Goal: Task Accomplishment & Management: Manage account settings

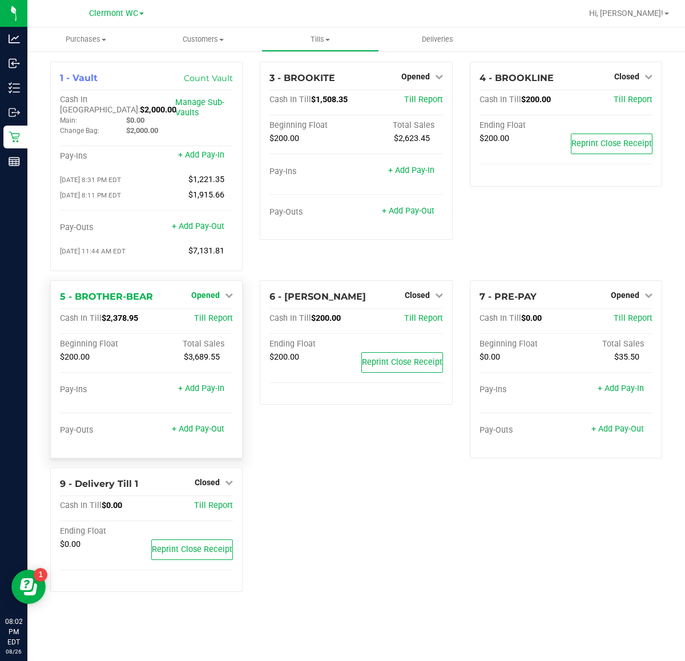
click at [215, 291] on span "Opened" at bounding box center [205, 295] width 29 height 9
click at [214, 314] on link "Close Till" at bounding box center [207, 318] width 31 height 9
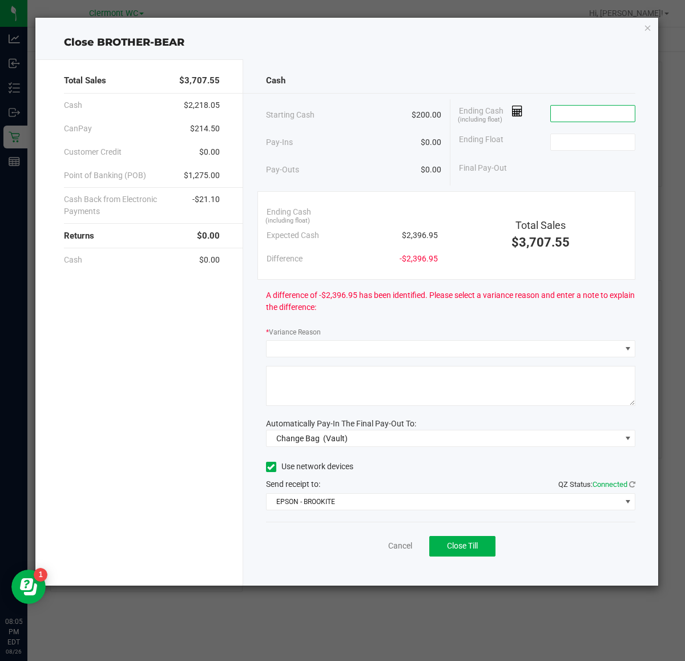
click at [578, 106] on input at bounding box center [593, 114] width 84 height 16
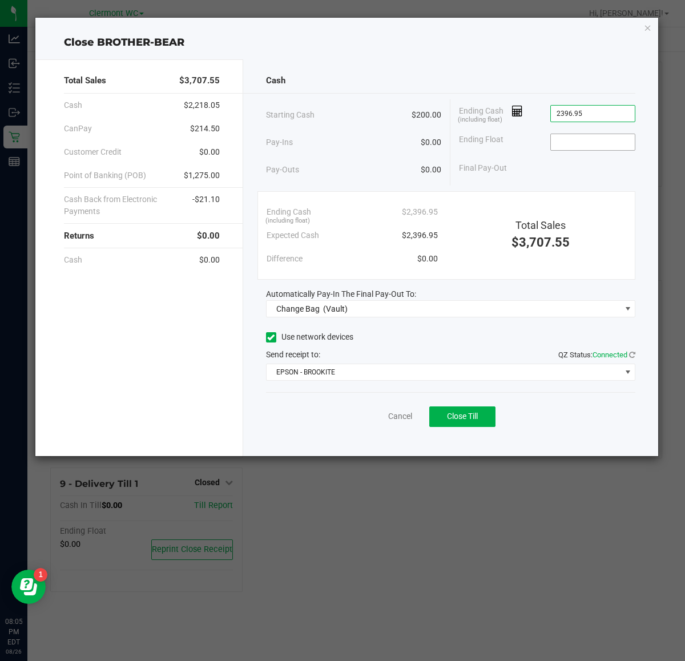
type input "$2,396.95"
click at [577, 147] on input at bounding box center [593, 142] width 84 height 16
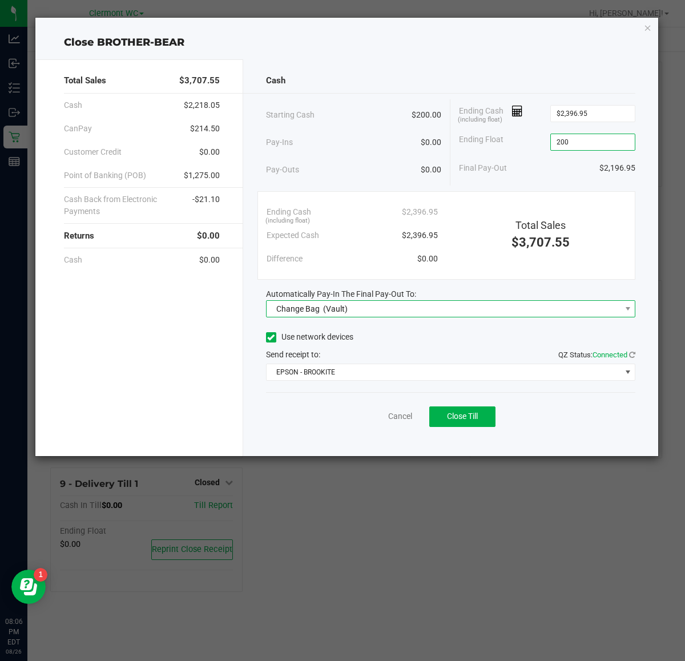
click at [492, 311] on span "Change Bag (Vault)" at bounding box center [444, 309] width 355 height 16
type input "$200.00"
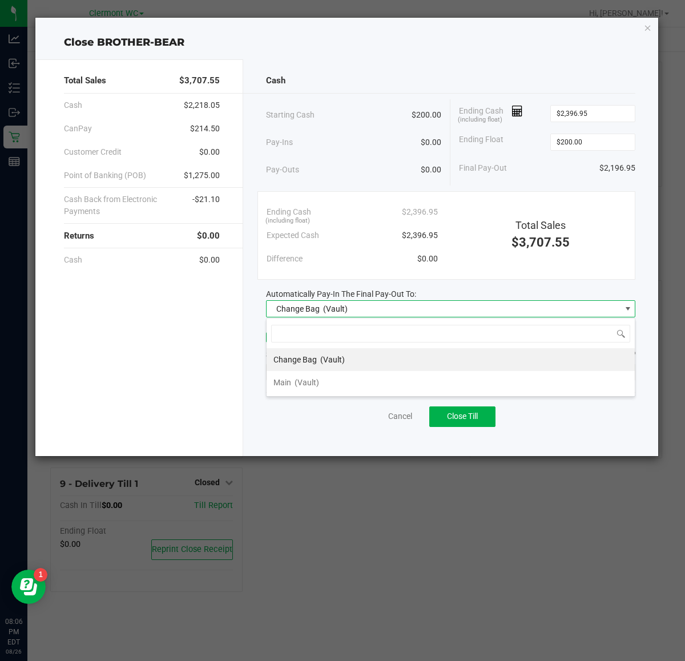
scroll to position [18, 369]
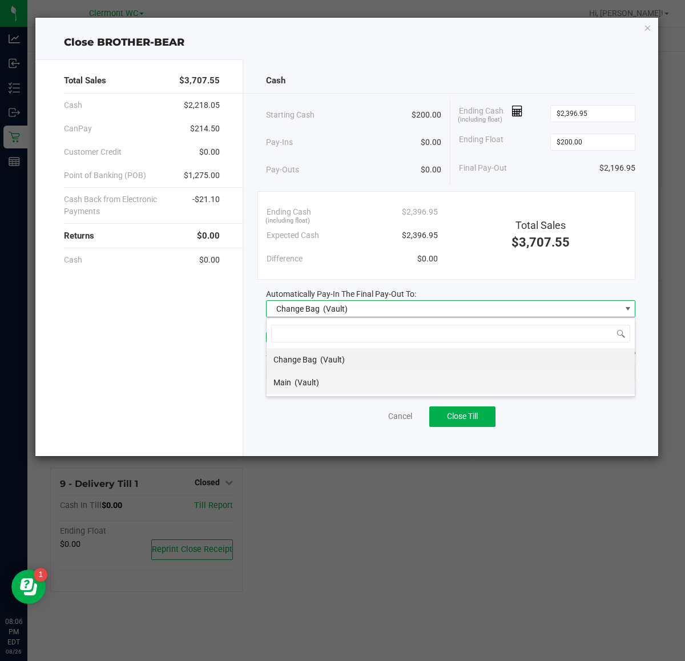
click at [368, 381] on li "Main (Vault)" at bounding box center [451, 382] width 368 height 23
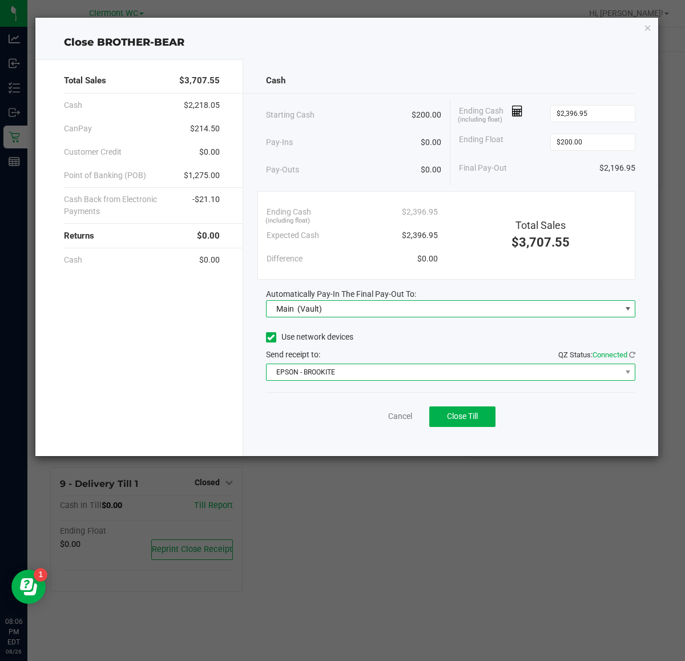
click at [477, 369] on span "EPSON - BROOKITE" at bounding box center [444, 372] width 355 height 16
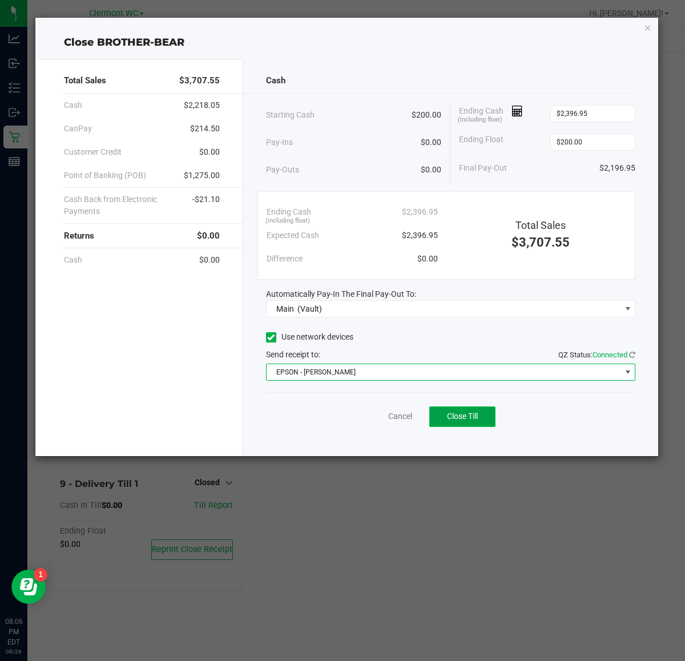
click at [480, 425] on button "Close Till" at bounding box center [462, 417] width 66 height 21
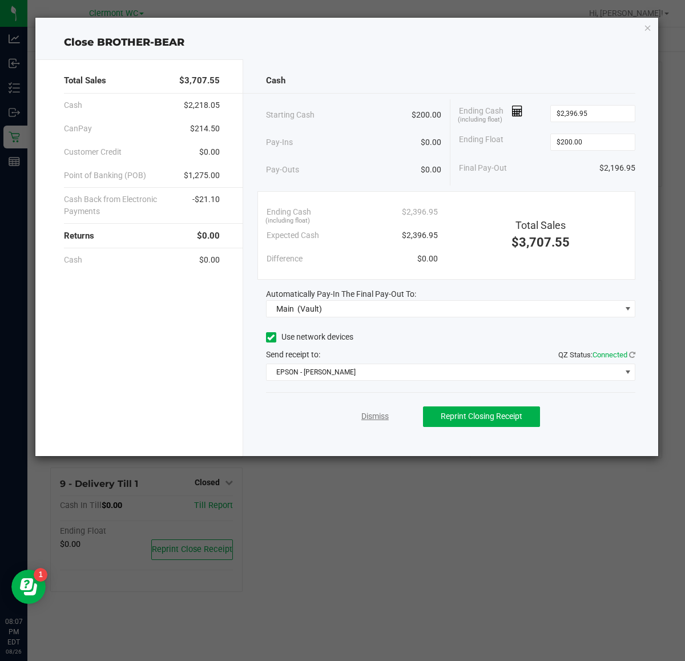
click at [361, 417] on link "Dismiss" at bounding box center [374, 417] width 27 height 12
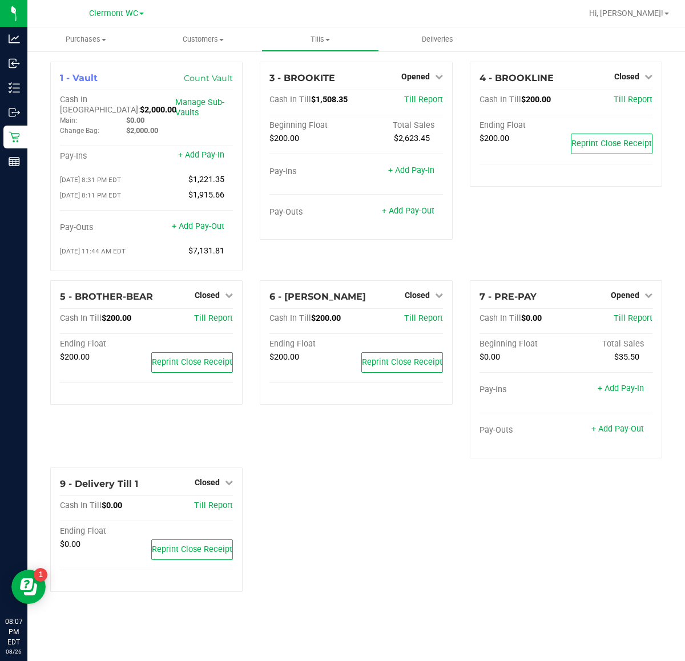
click at [552, 565] on div "1 - Vault Count Vault Cash In Vault: $2,000.00 Main: $0.00 Change Bag: $2,000.0…" at bounding box center [356, 332] width 629 height 540
click at [626, 288] on div "Opened" at bounding box center [632, 295] width 42 height 14
click at [632, 288] on div "Opened" at bounding box center [632, 295] width 42 height 14
click at [632, 291] on span "Opened" at bounding box center [625, 295] width 29 height 9
click at [628, 314] on link "Close Till" at bounding box center [626, 318] width 31 height 9
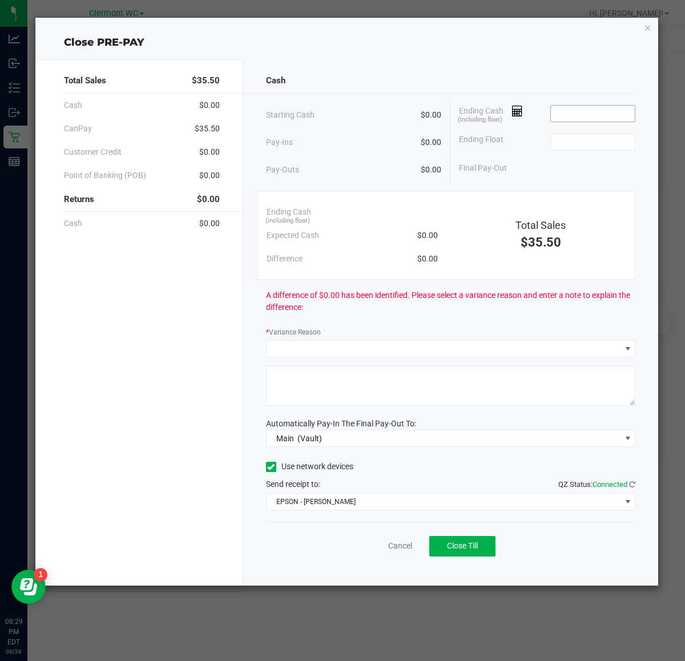
click at [597, 116] on input at bounding box center [593, 114] width 84 height 16
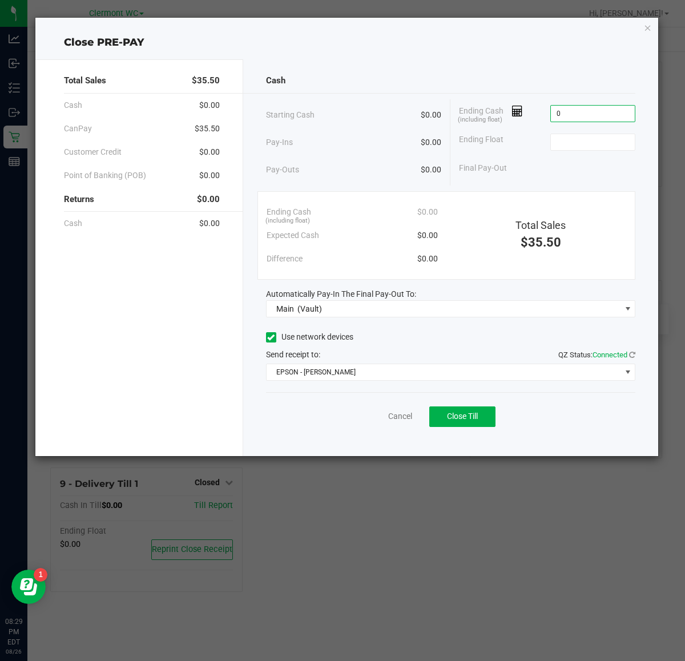
type input "$0.00"
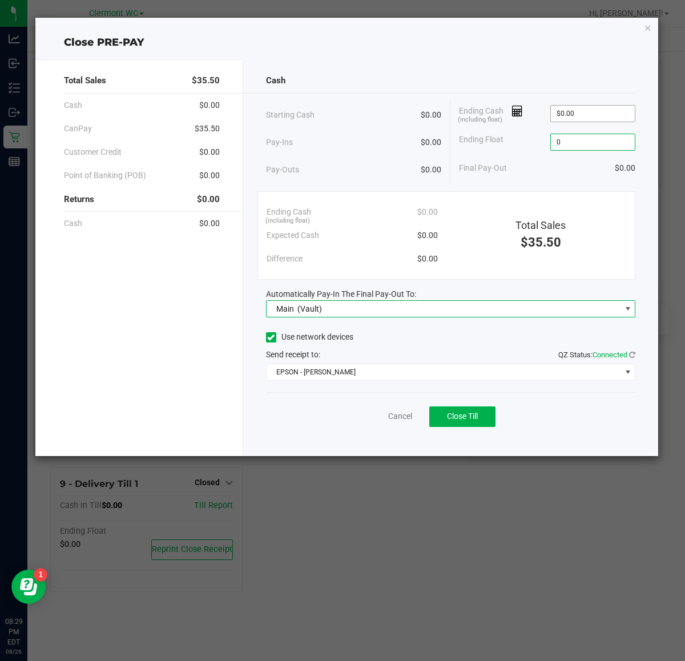
type input "$0.00"
click at [467, 424] on button "Close Till" at bounding box center [462, 417] width 66 height 21
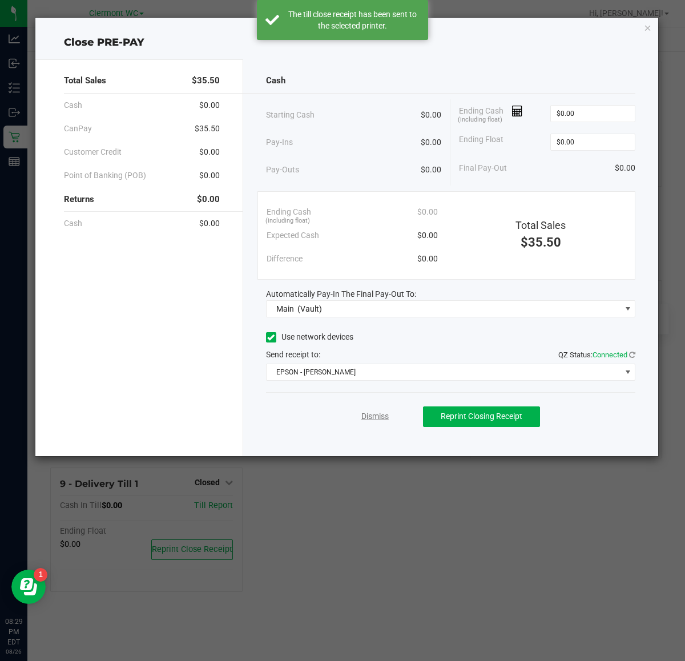
click at [381, 417] on link "Dismiss" at bounding box center [374, 417] width 27 height 12
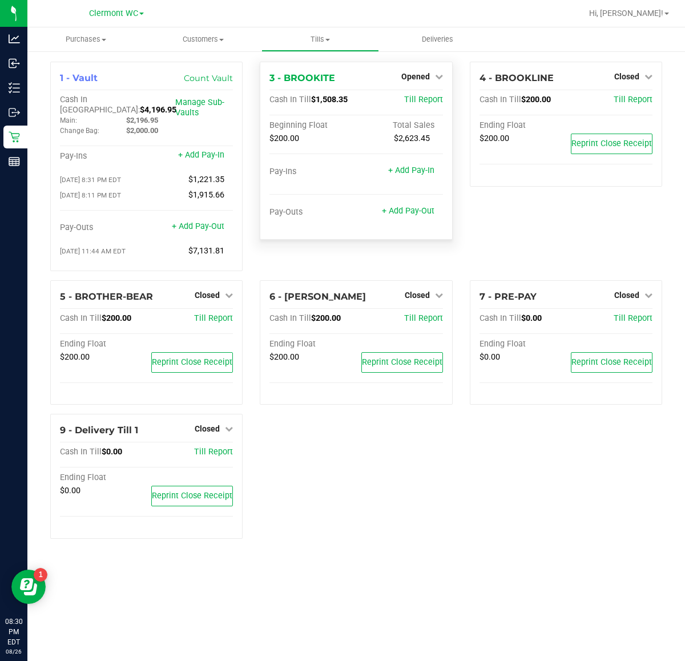
click at [426, 70] on div "Opened" at bounding box center [422, 77] width 42 height 14
click at [415, 75] on span "Opened" at bounding box center [415, 76] width 29 height 9
click at [432, 107] on div "Close Till" at bounding box center [417, 101] width 85 height 14
click at [413, 104] on link "Close Till" at bounding box center [416, 100] width 31 height 9
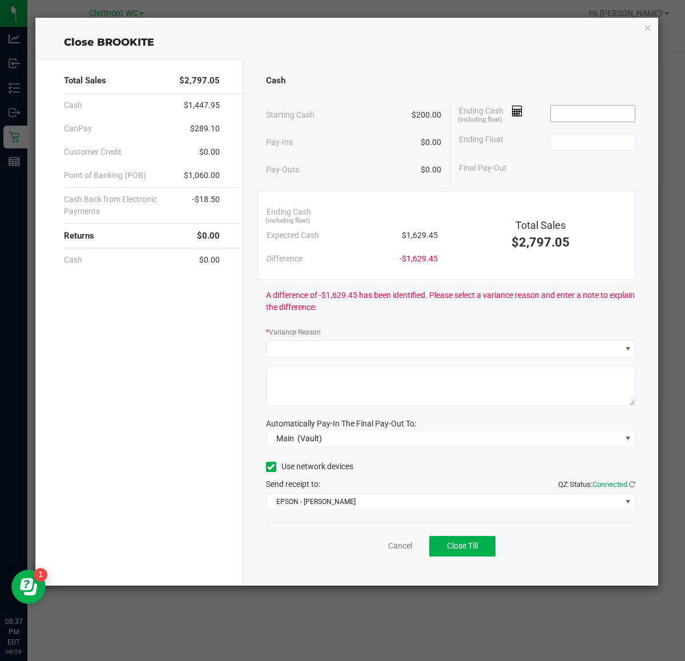
click at [566, 120] on input at bounding box center [593, 114] width 84 height 16
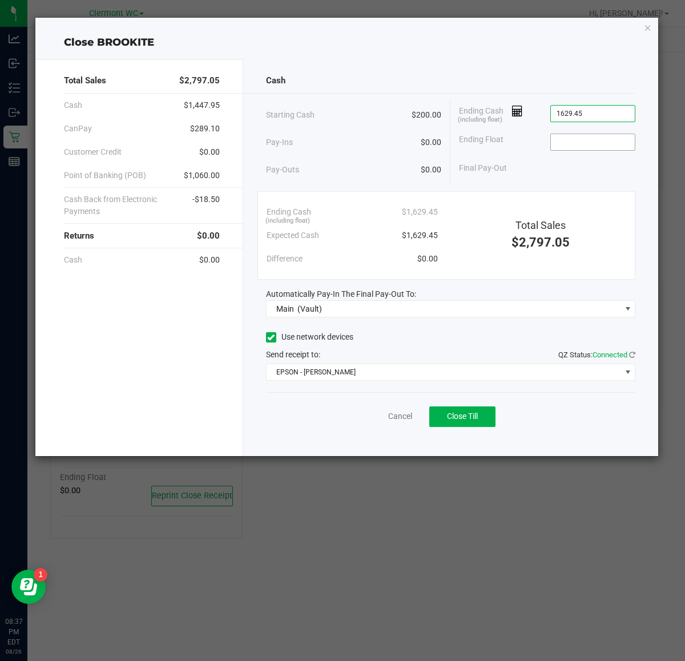
type input "$1,629.45"
click at [596, 144] on input at bounding box center [593, 142] width 84 height 16
click at [470, 416] on span "Close Till" at bounding box center [462, 416] width 31 height 9
type input "$200.00"
click at [367, 414] on link "Dismiss" at bounding box center [374, 417] width 27 height 12
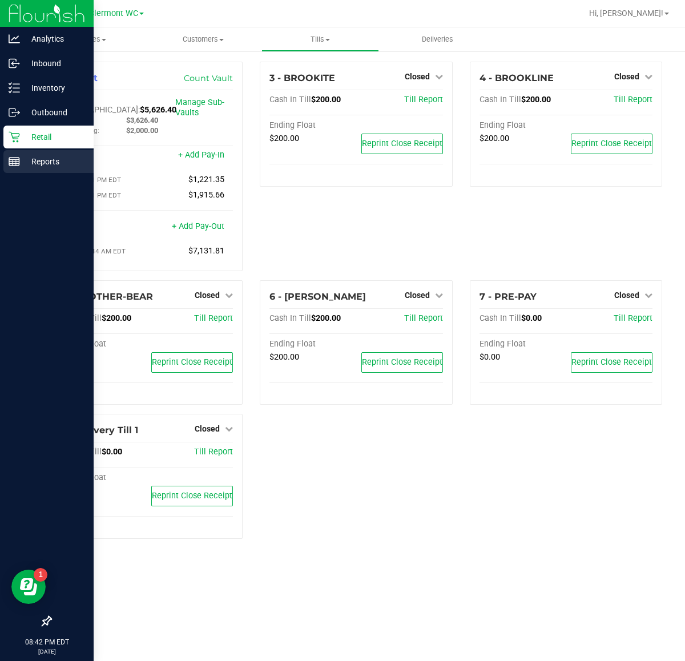
click at [65, 158] on p "Reports" at bounding box center [54, 162] width 69 height 14
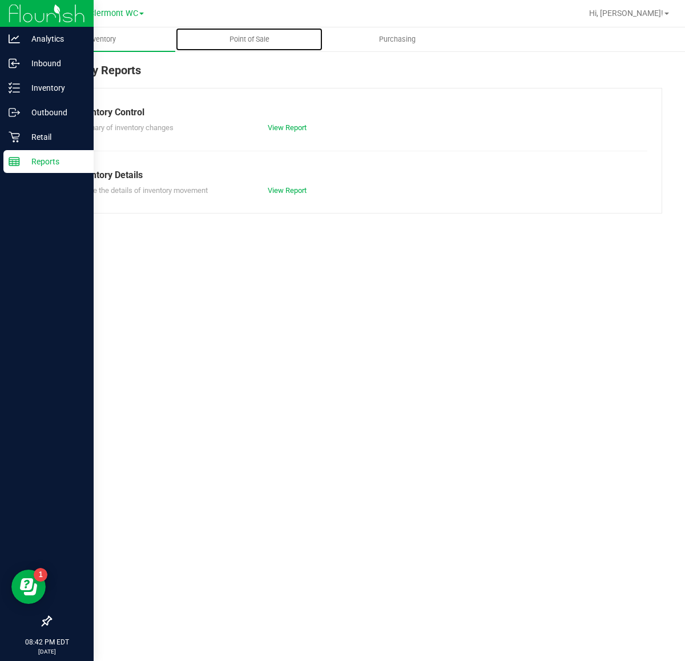
click at [318, 38] on uib-tab-heading "Point of Sale" at bounding box center [249, 39] width 147 height 23
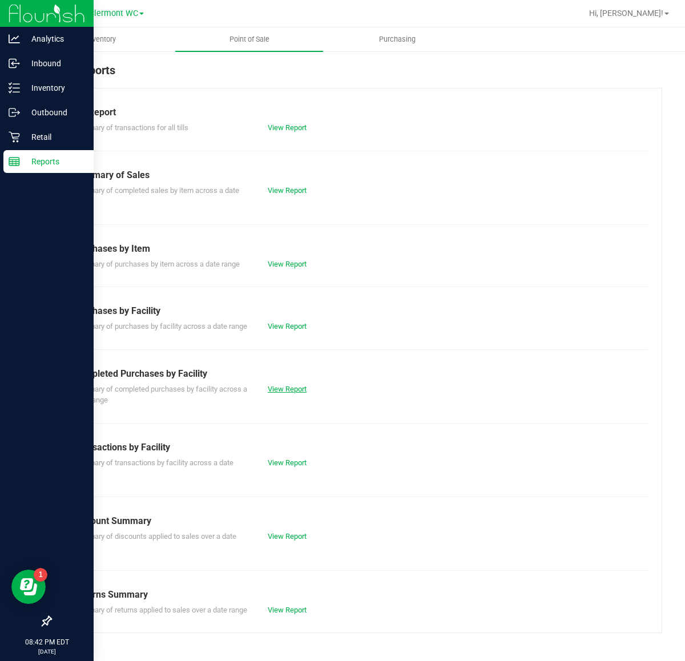
click at [290, 385] on link "View Report" at bounding box center [287, 389] width 39 height 9
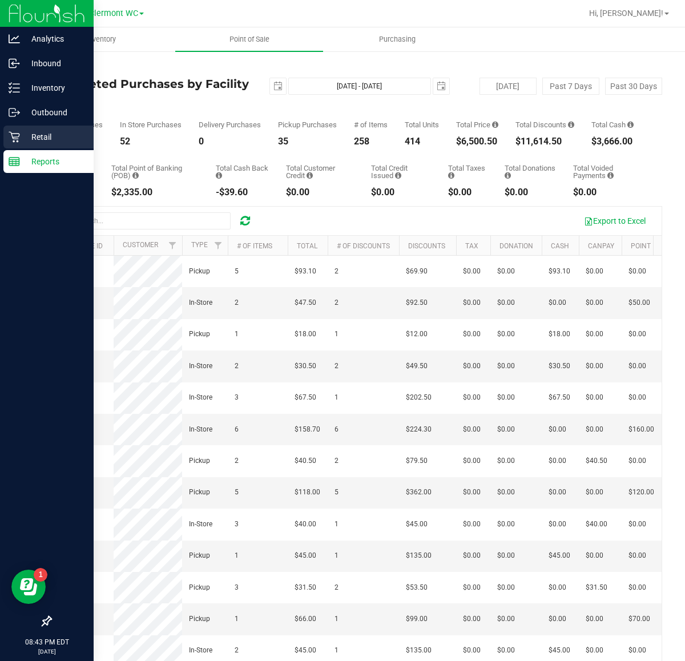
click at [10, 144] on div "Retail" at bounding box center [48, 137] width 90 height 23
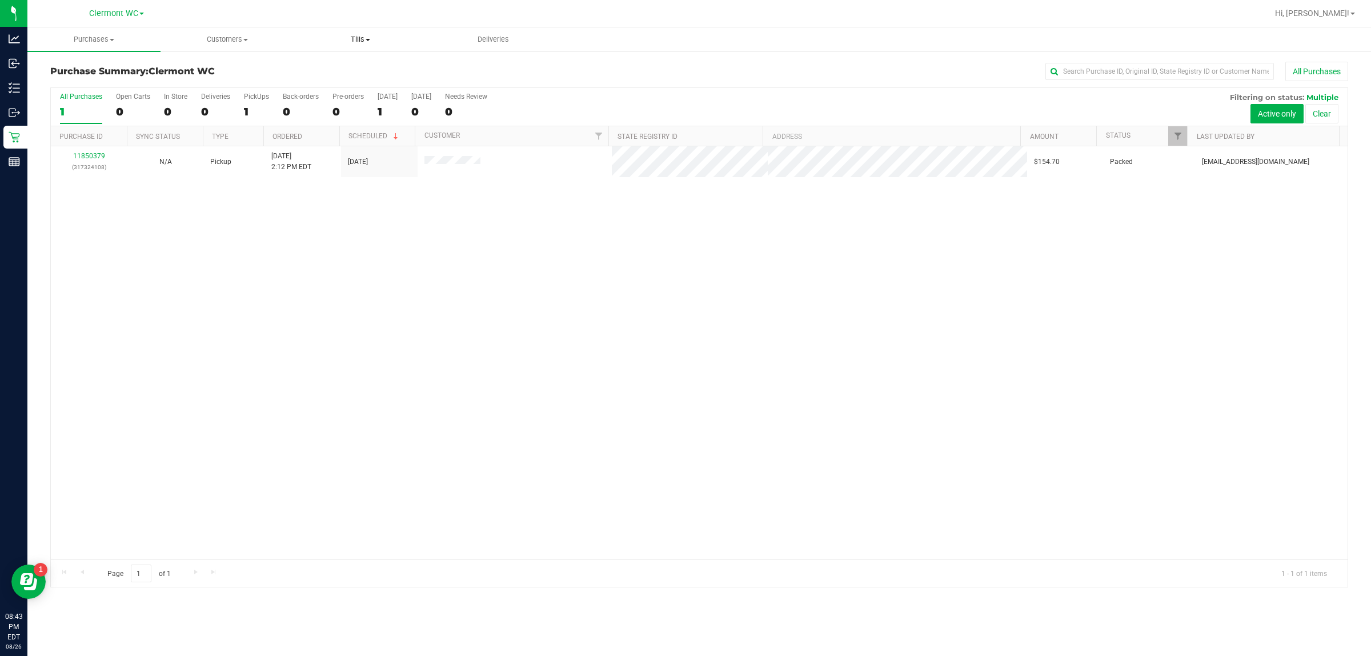
click at [356, 41] on span "Tills" at bounding box center [360, 39] width 132 height 10
click at [352, 81] on span "Reconcile e-payments" at bounding box center [351, 83] width 114 height 10
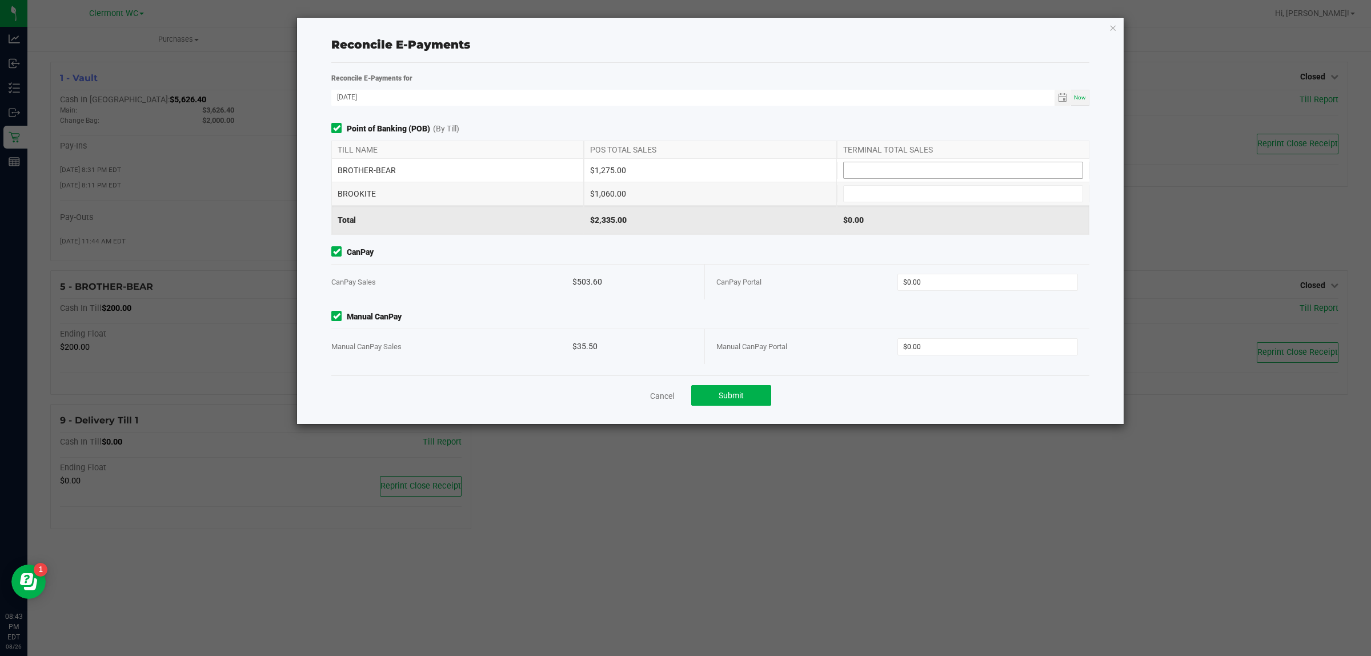
click at [685, 171] on input at bounding box center [962, 170] width 239 height 16
type input "$1,275.00"
click at [685, 283] on input "$0.00" at bounding box center [988, 282] width 180 height 16
type input "$1,060.00"
click at [685, 347] on input "$0.00" at bounding box center [988, 347] width 180 height 16
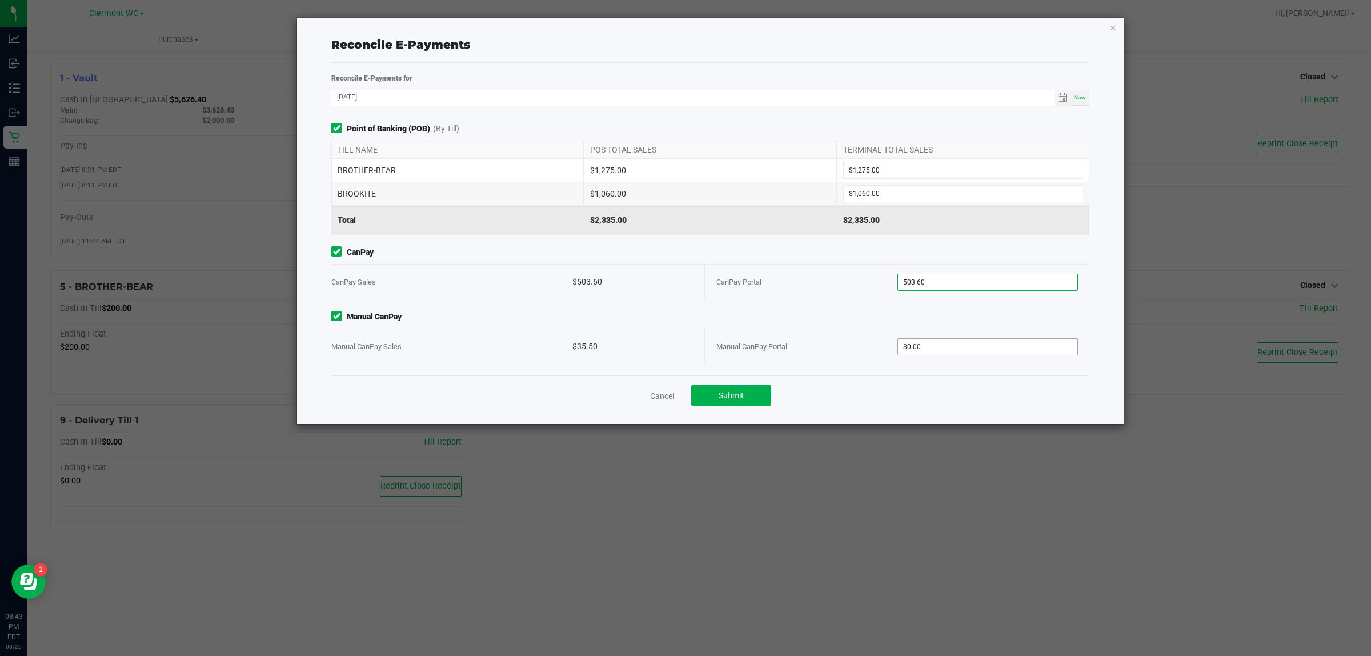
type input "$503.60"
click at [685, 394] on span "Submit" at bounding box center [730, 395] width 25 height 9
type input "$35.50"
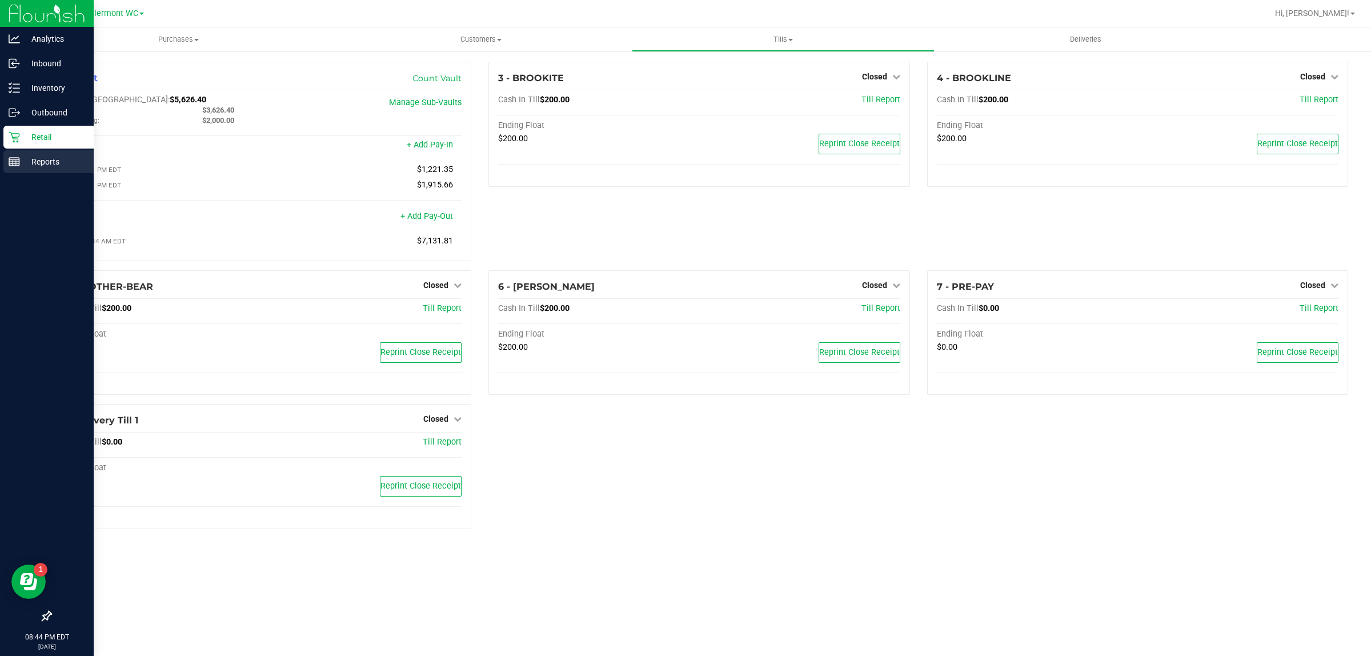
click at [18, 157] on icon at bounding box center [14, 161] width 11 height 11
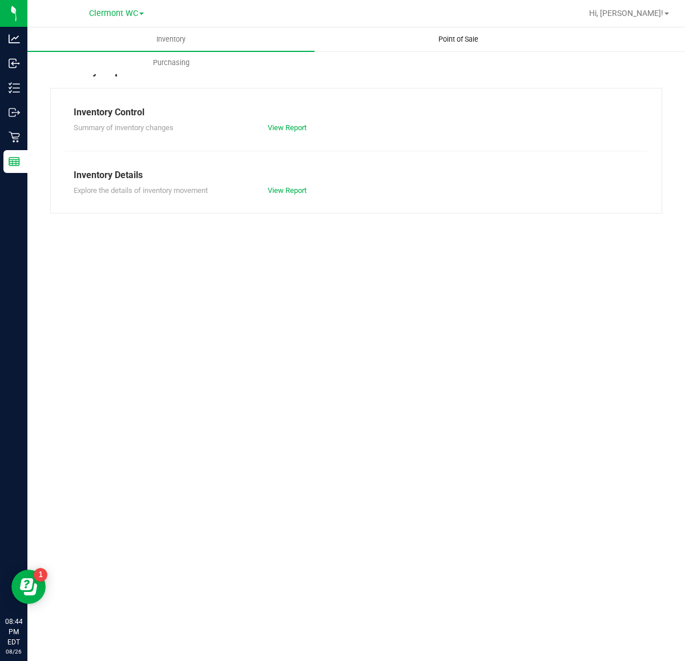
click at [472, 39] on span "Point of Sale" at bounding box center [458, 39] width 71 height 10
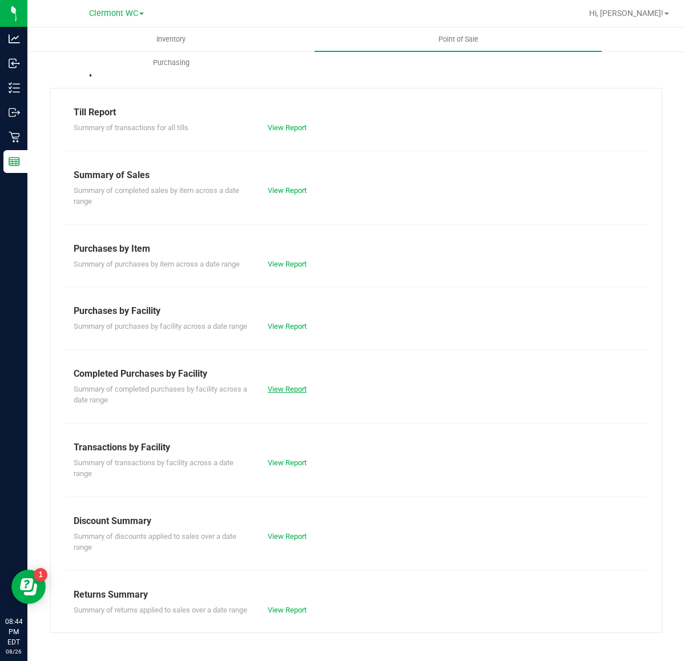
click at [300, 389] on link "View Report" at bounding box center [287, 389] width 39 height 9
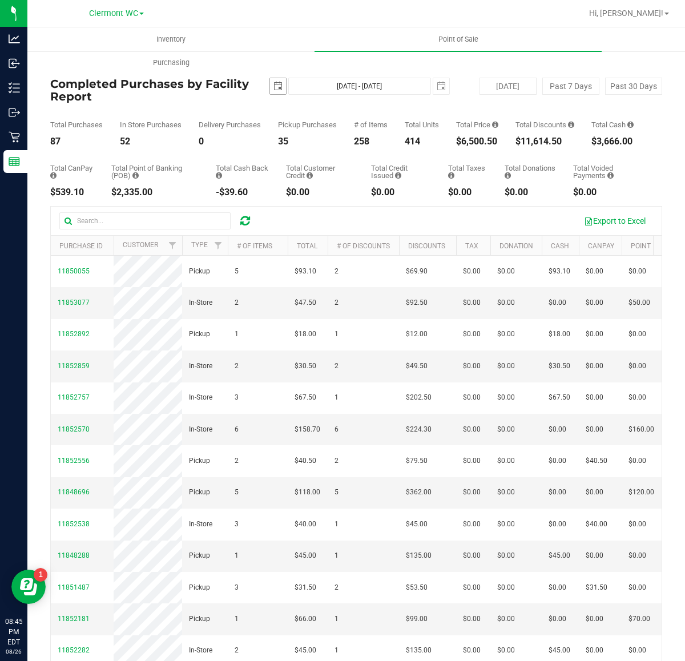
click at [275, 90] on span "select" at bounding box center [278, 86] width 9 height 9
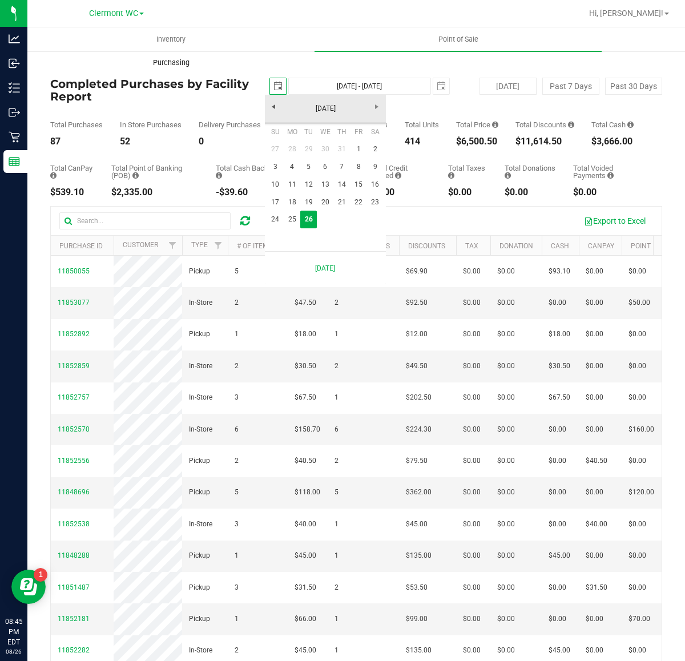
scroll to position [0, 29]
click at [274, 224] on link "24" at bounding box center [275, 220] width 17 height 18
type input "[DATE]"
type input "[DATE] - [DATE]"
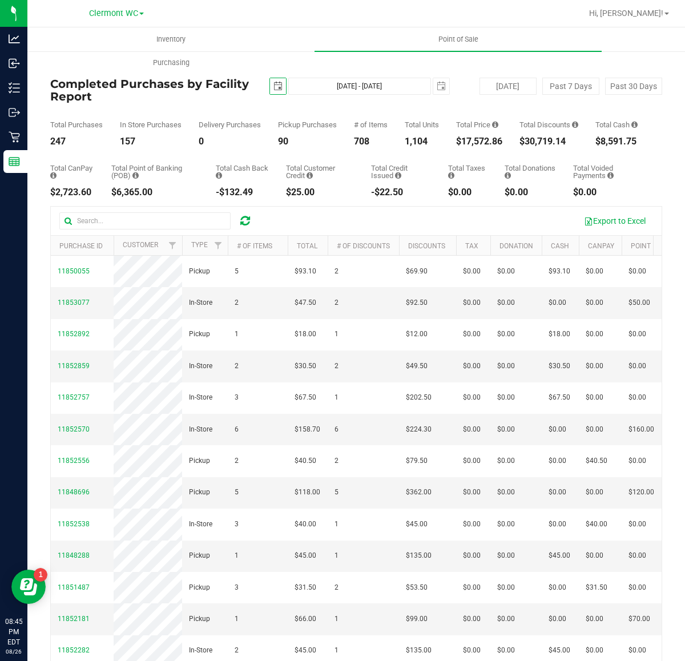
click at [273, 93] on span "select" at bounding box center [278, 86] width 16 height 16
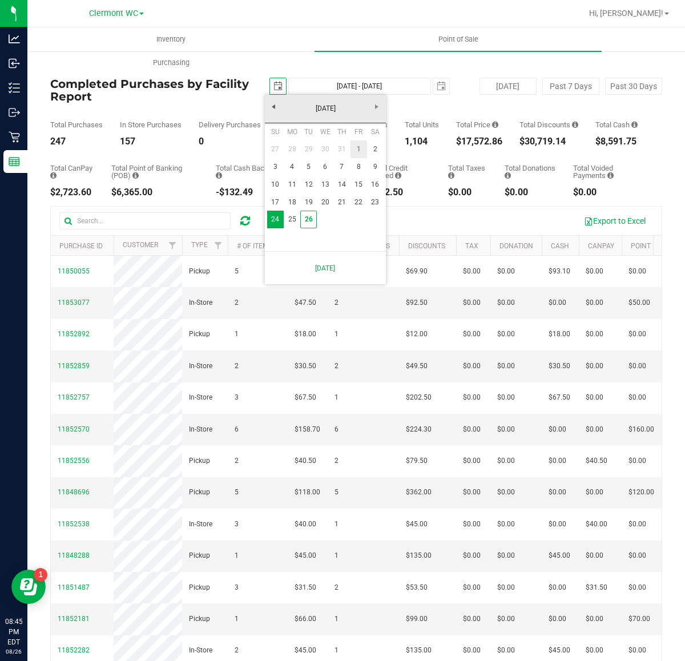
click at [363, 149] on link "1" at bounding box center [359, 149] width 17 height 18
type input "[DATE]"
type input "[DATE] - [DATE]"
